Goal: Task Accomplishment & Management: Use online tool/utility

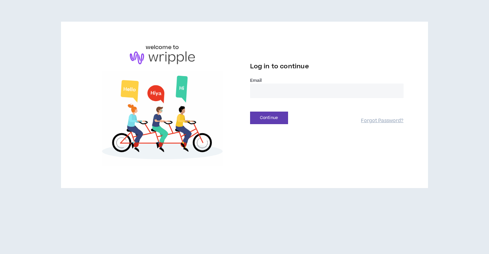
click at [286, 84] on input "email" at bounding box center [326, 91] width 153 height 15
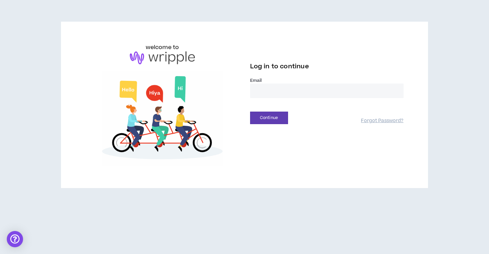
type input "**********"
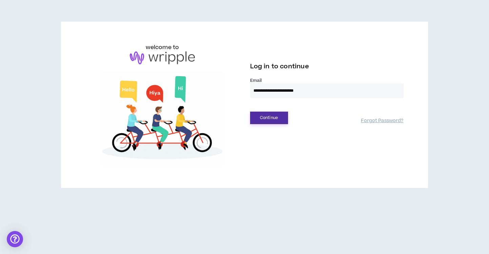
click at [279, 120] on button "Continue" at bounding box center [269, 118] width 38 height 13
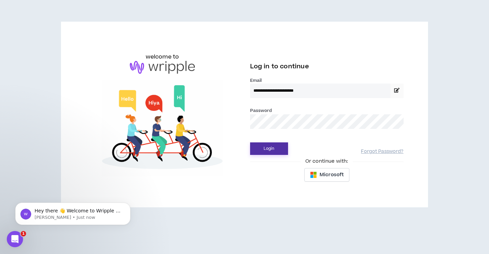
click at [267, 152] on button "Login" at bounding box center [269, 149] width 38 height 13
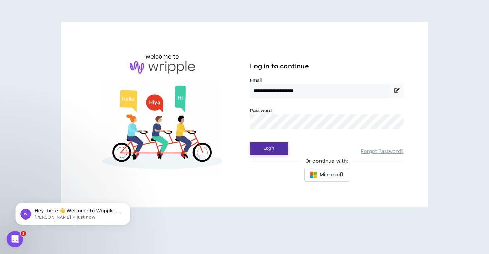
click at [273, 147] on button "Login" at bounding box center [269, 149] width 38 height 13
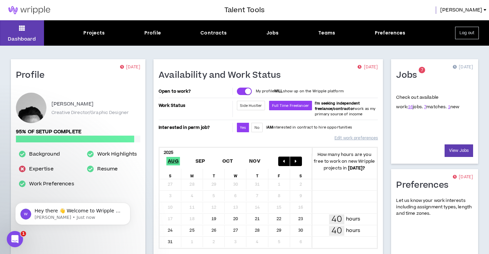
click at [422, 71] on span "7" at bounding box center [422, 70] width 2 height 6
click at [408, 107] on link "16" at bounding box center [410, 107] width 5 height 6
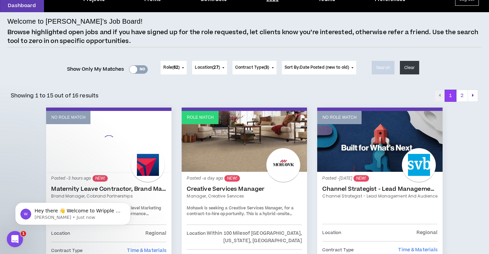
scroll to position [73, 0]
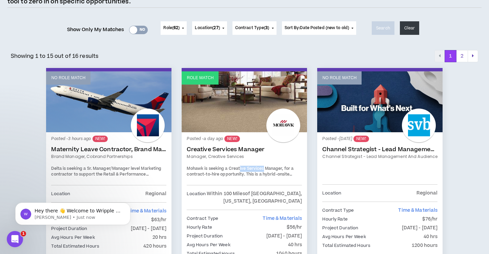
drag, startPoint x: 239, startPoint y: 170, endPoint x: 263, endPoint y: 170, distance: 23.7
click at [263, 170] on span "Mohawk is seeking a Creative Services Manager, for a contract-to-hire opportuni…" at bounding box center [241, 178] width 108 height 24
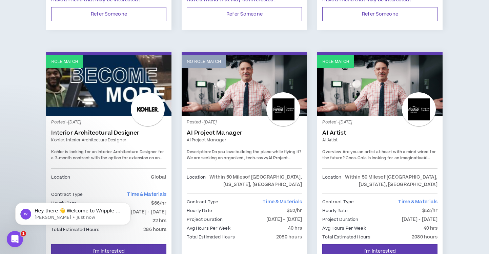
scroll to position [1182, 0]
